Goal: Find specific page/section: Find specific page/section

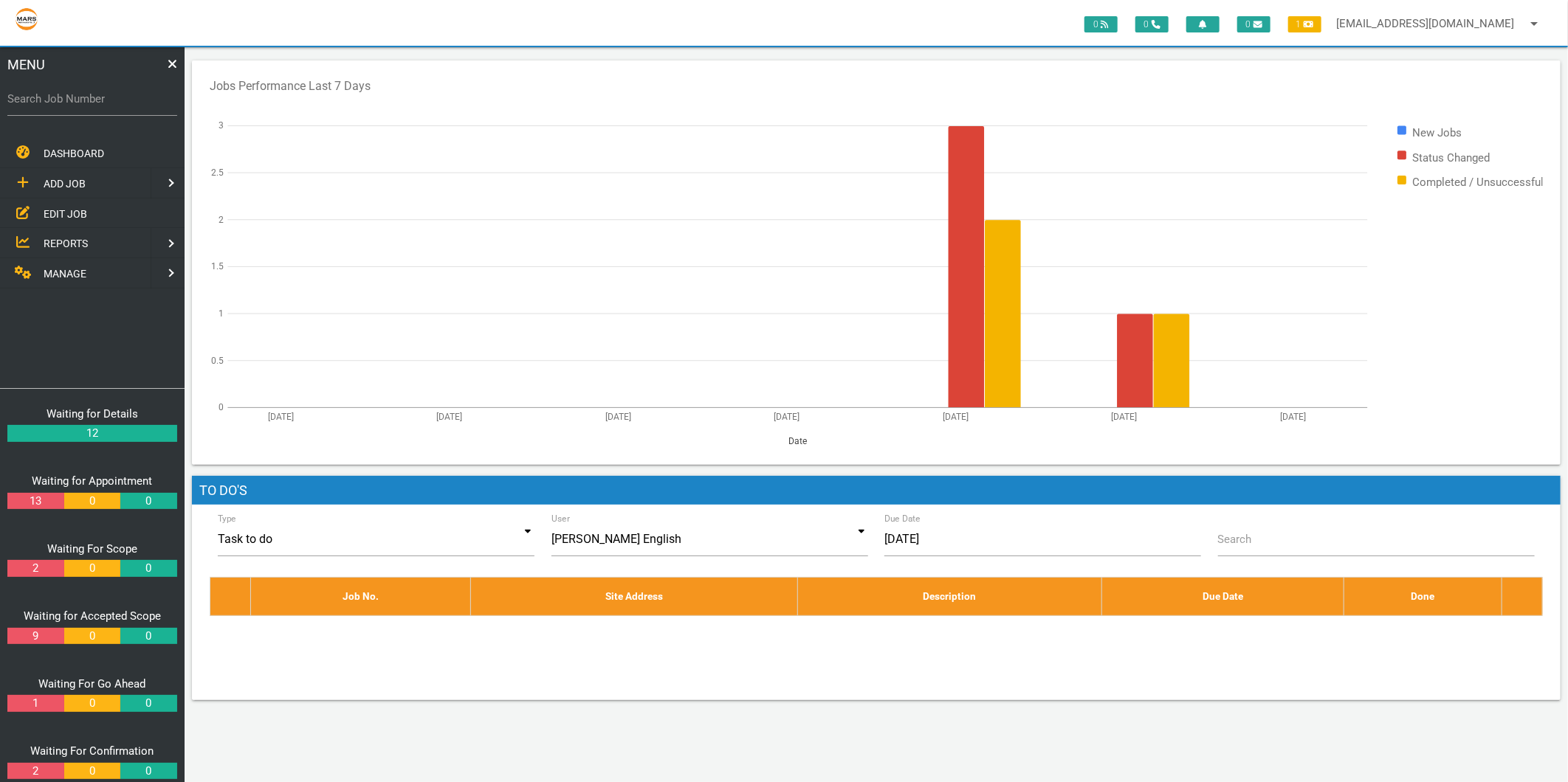
click at [53, 98] on label "Search Job Number" at bounding box center [92, 99] width 170 height 17
click at [53, 98] on input "Search Job Number" at bounding box center [92, 99] width 170 height 34
type input "1715"
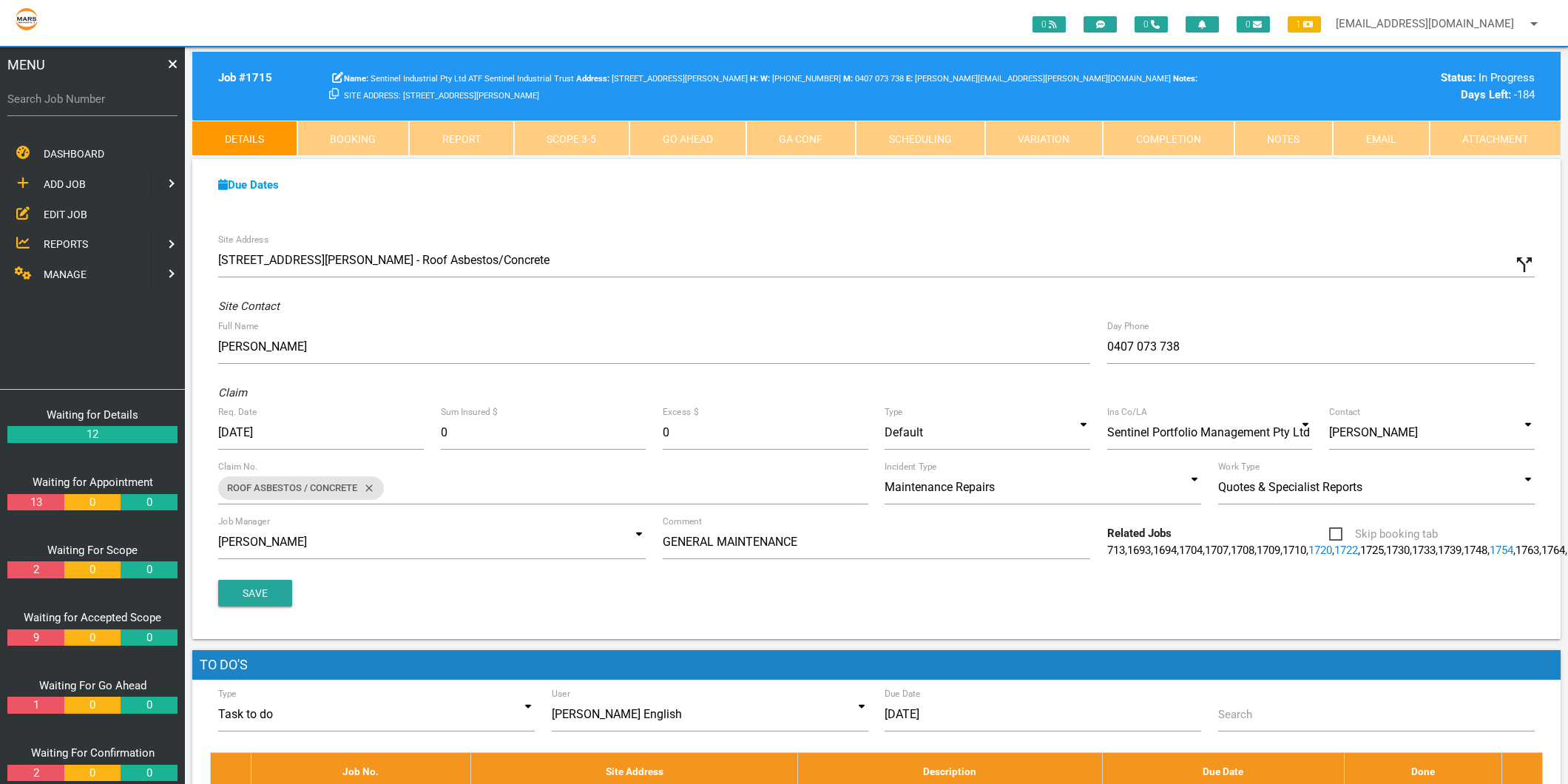
click at [1478, 138] on link "Attachment" at bounding box center [1495, 138] width 132 height 35
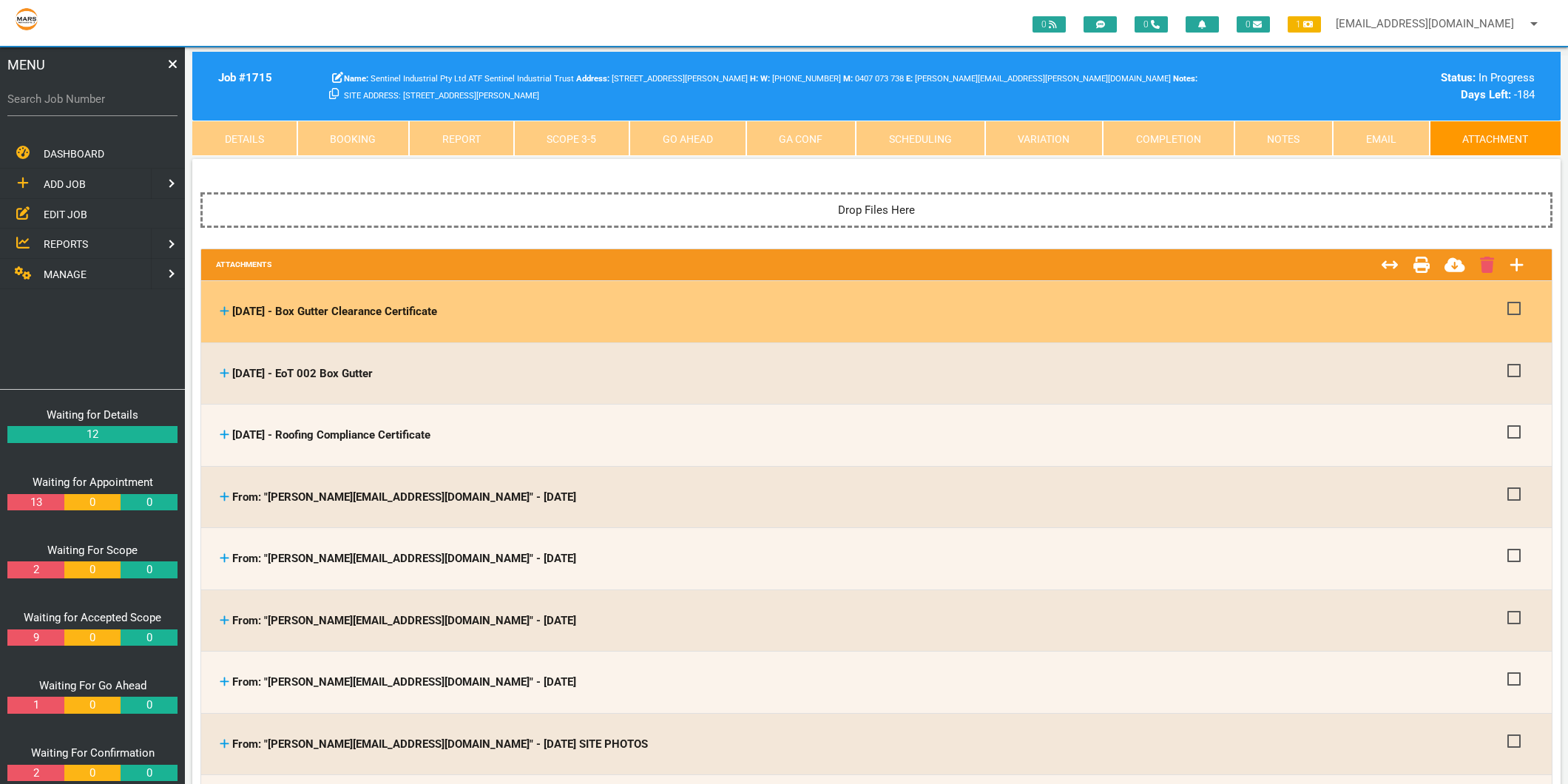
click at [222, 312] on icon at bounding box center [225, 312] width 9 height 9
click at [224, 309] on icon at bounding box center [225, 312] width 9 height 9
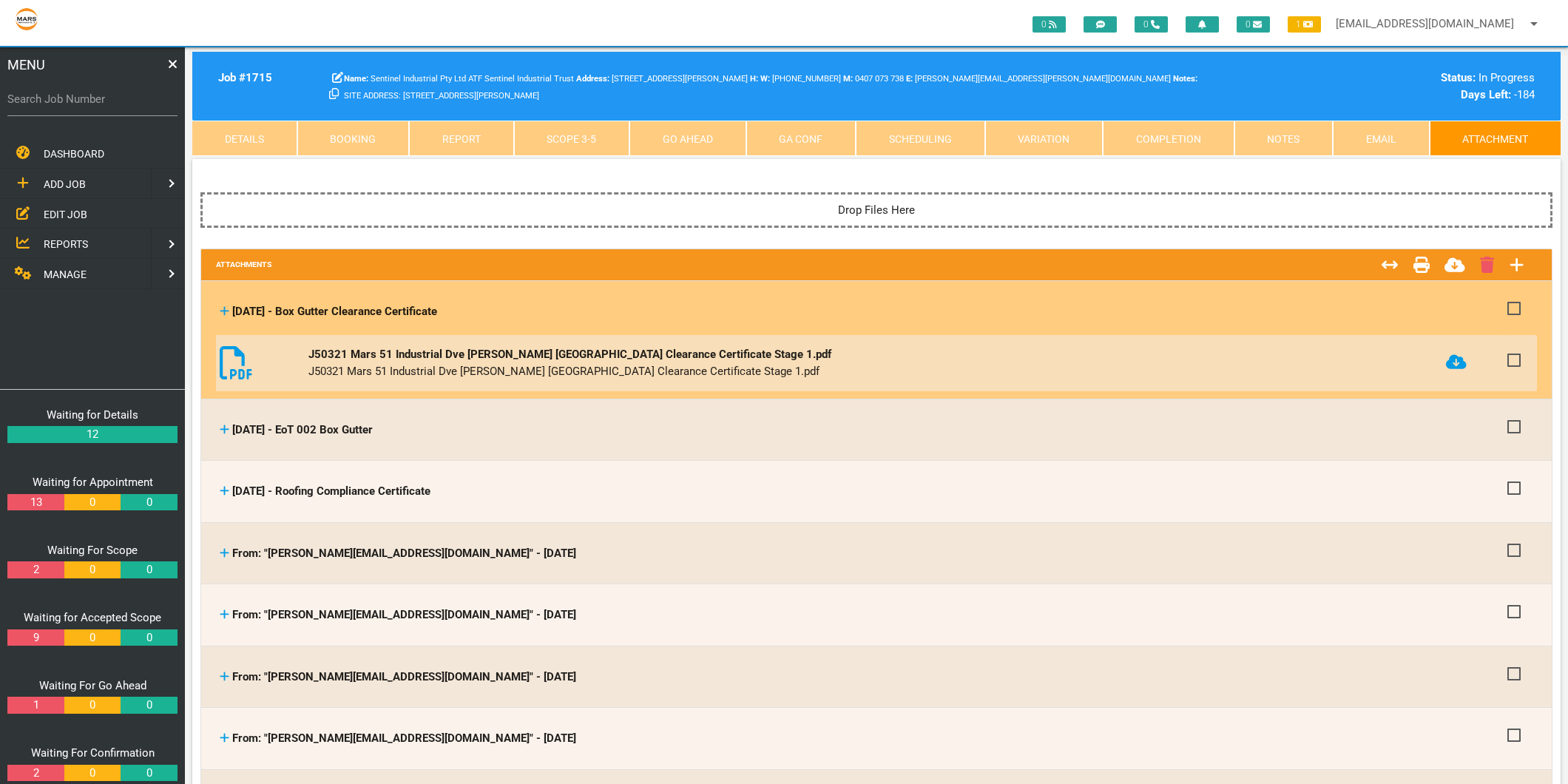
click at [1446, 359] on icon at bounding box center [1455, 361] width 21 height 15
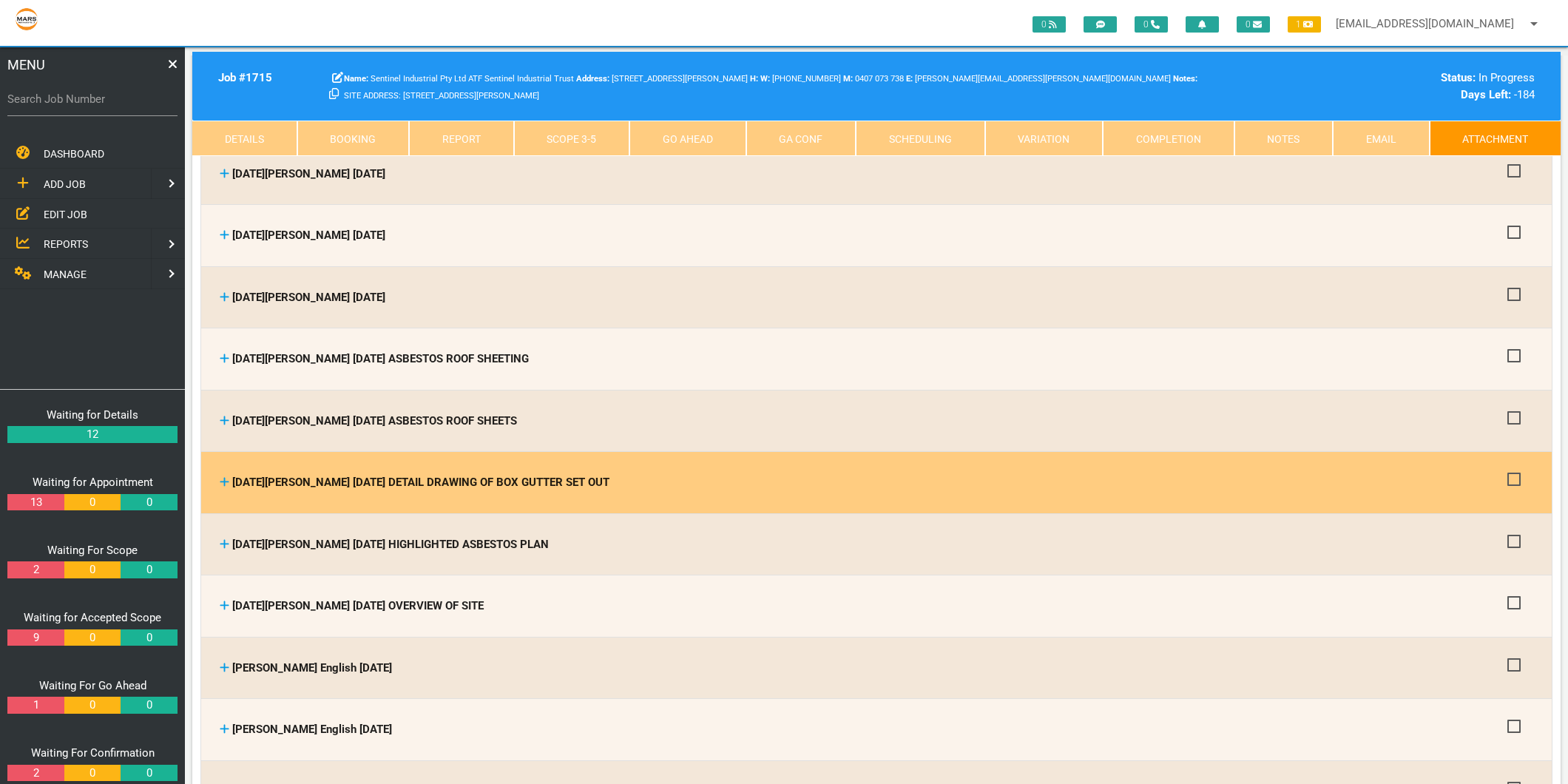
scroll to position [2219, 0]
